Goal: Check status: Check status

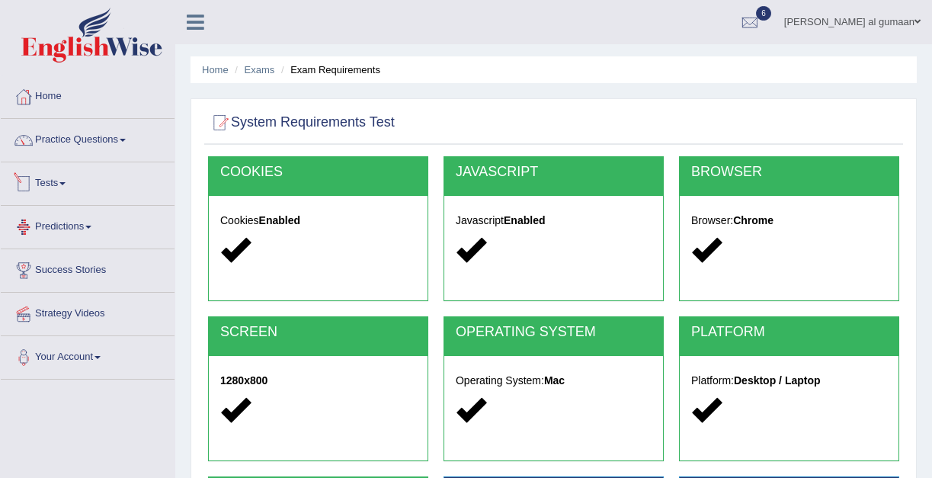
click at [80, 171] on link "Tests" at bounding box center [88, 181] width 174 height 38
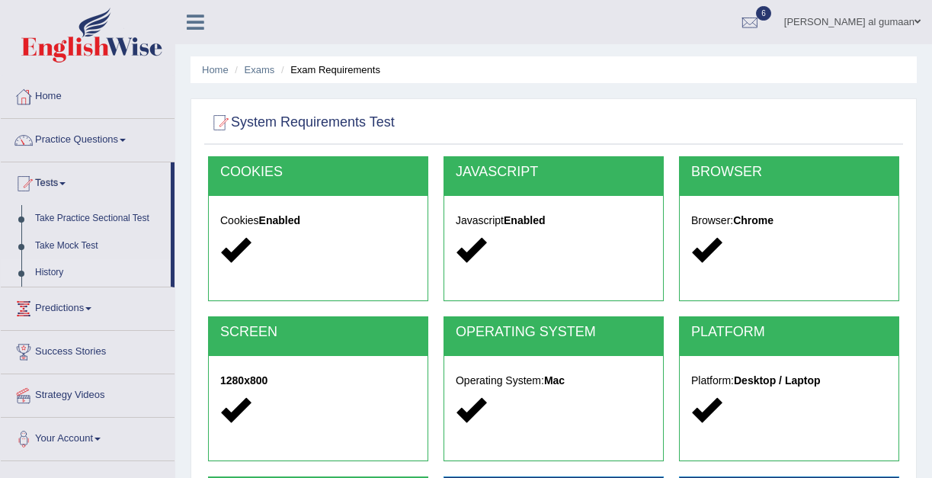
click at [55, 276] on link "History" at bounding box center [99, 272] width 143 height 27
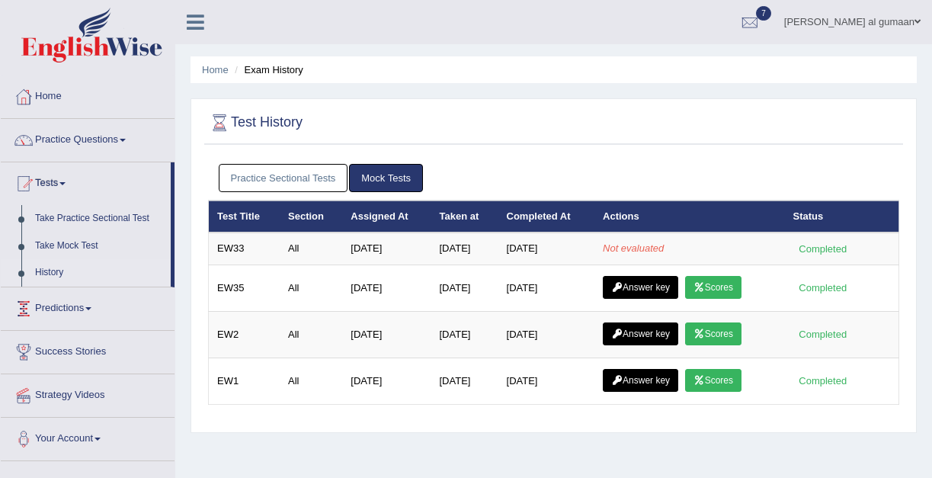
click at [51, 269] on link "History" at bounding box center [99, 272] width 143 height 27
click at [36, 280] on link "History" at bounding box center [99, 272] width 143 height 27
click at [53, 279] on link "History" at bounding box center [99, 272] width 143 height 27
click at [52, 277] on link "History" at bounding box center [99, 272] width 143 height 27
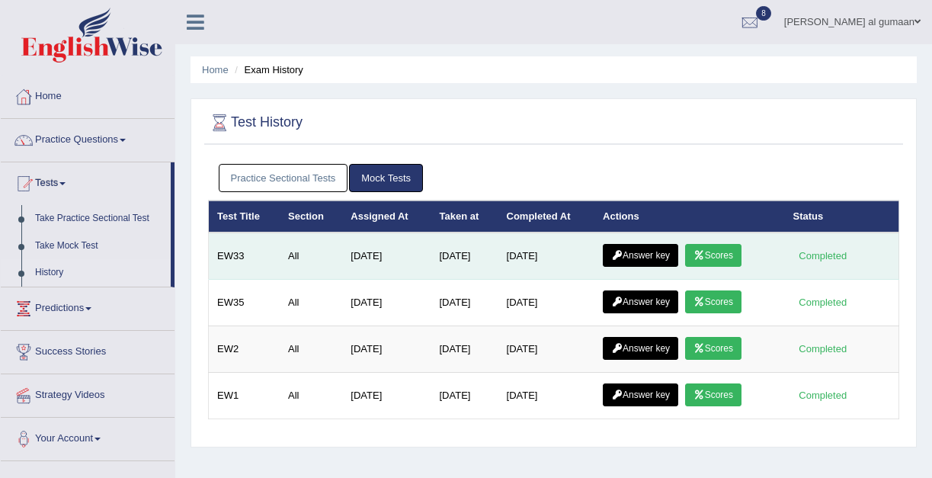
click at [723, 249] on link "Scores" at bounding box center [713, 255] width 56 height 23
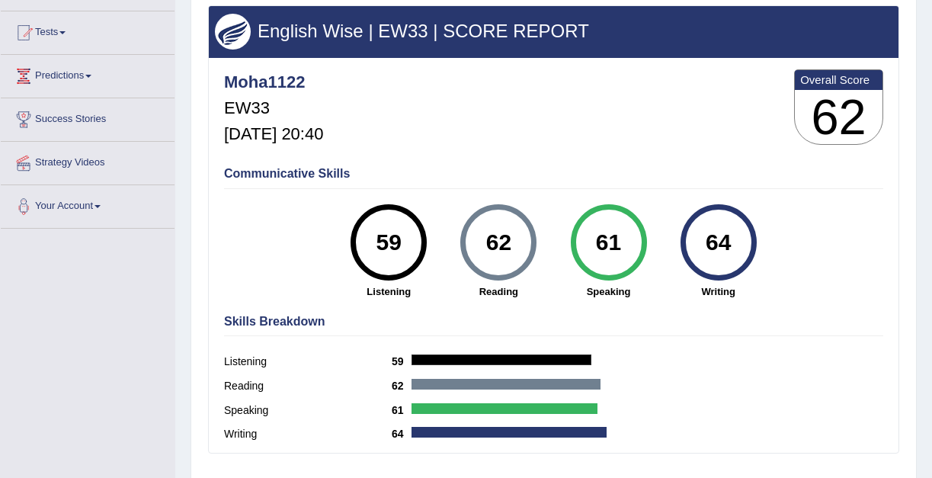
scroll to position [152, 0]
